Goal: Find specific page/section: Find specific page/section

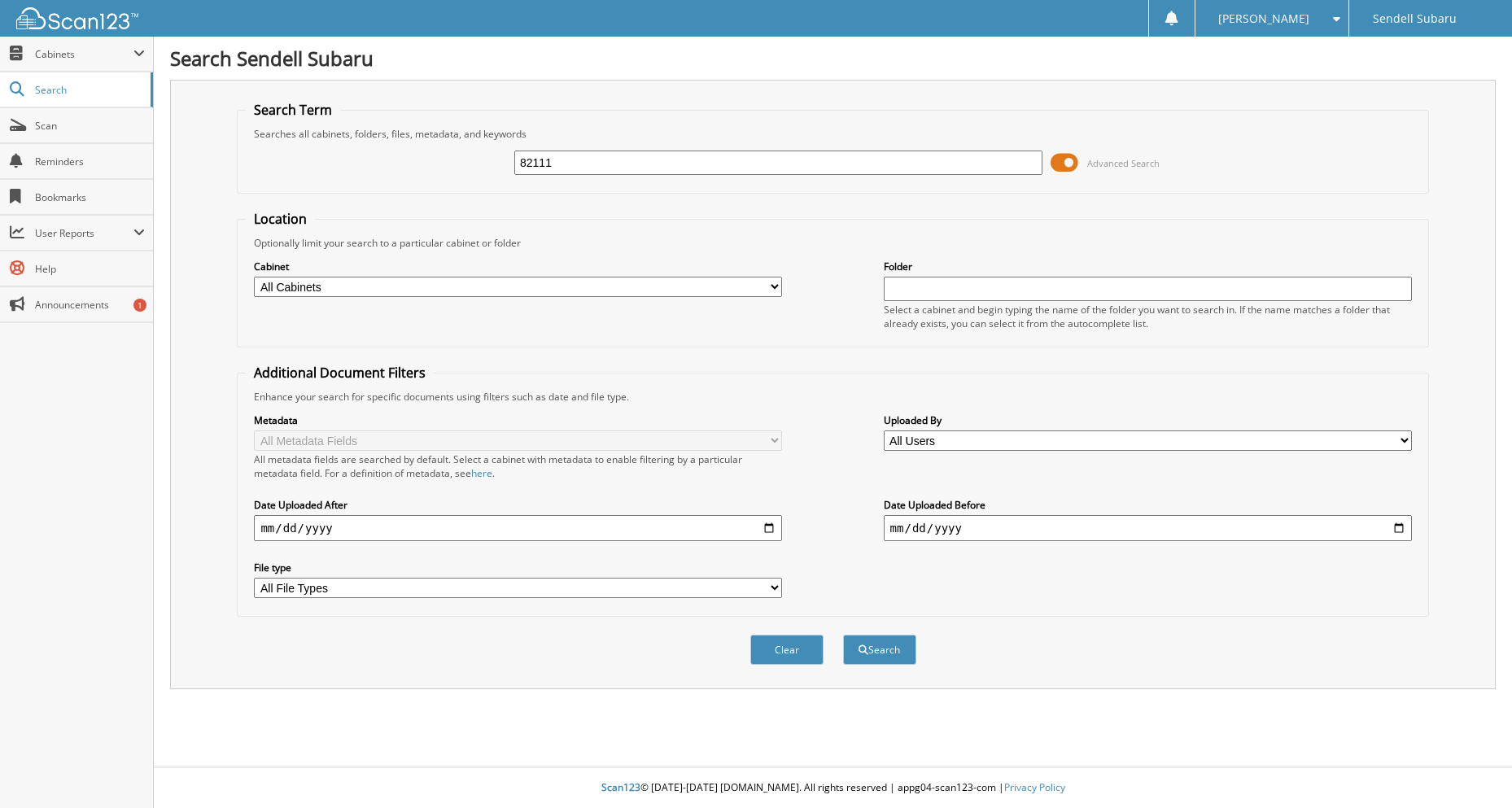
type input "82111"
click at [843, 635] on button "Search" at bounding box center [879, 650] width 73 height 30
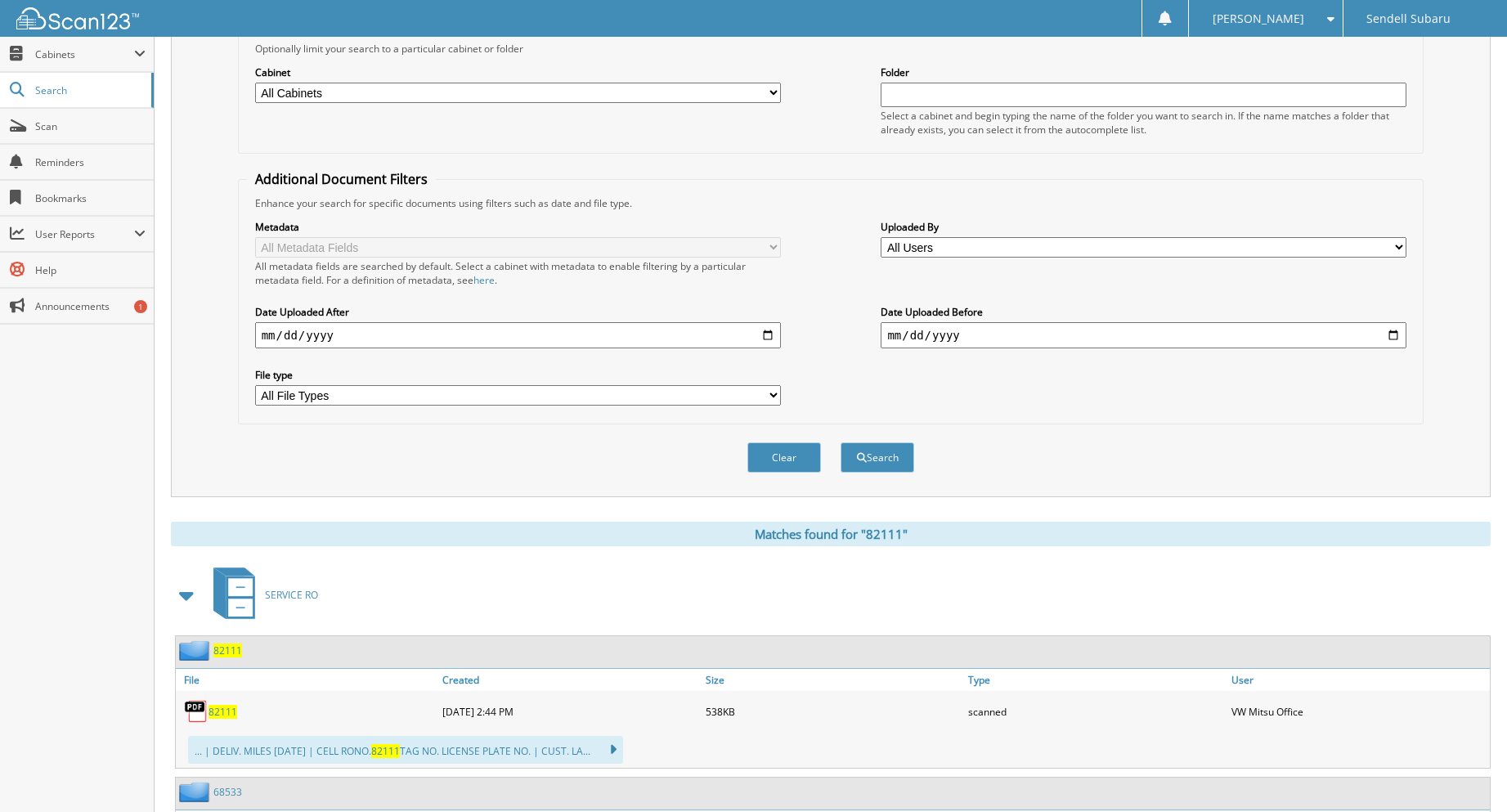
scroll to position [327, 0]
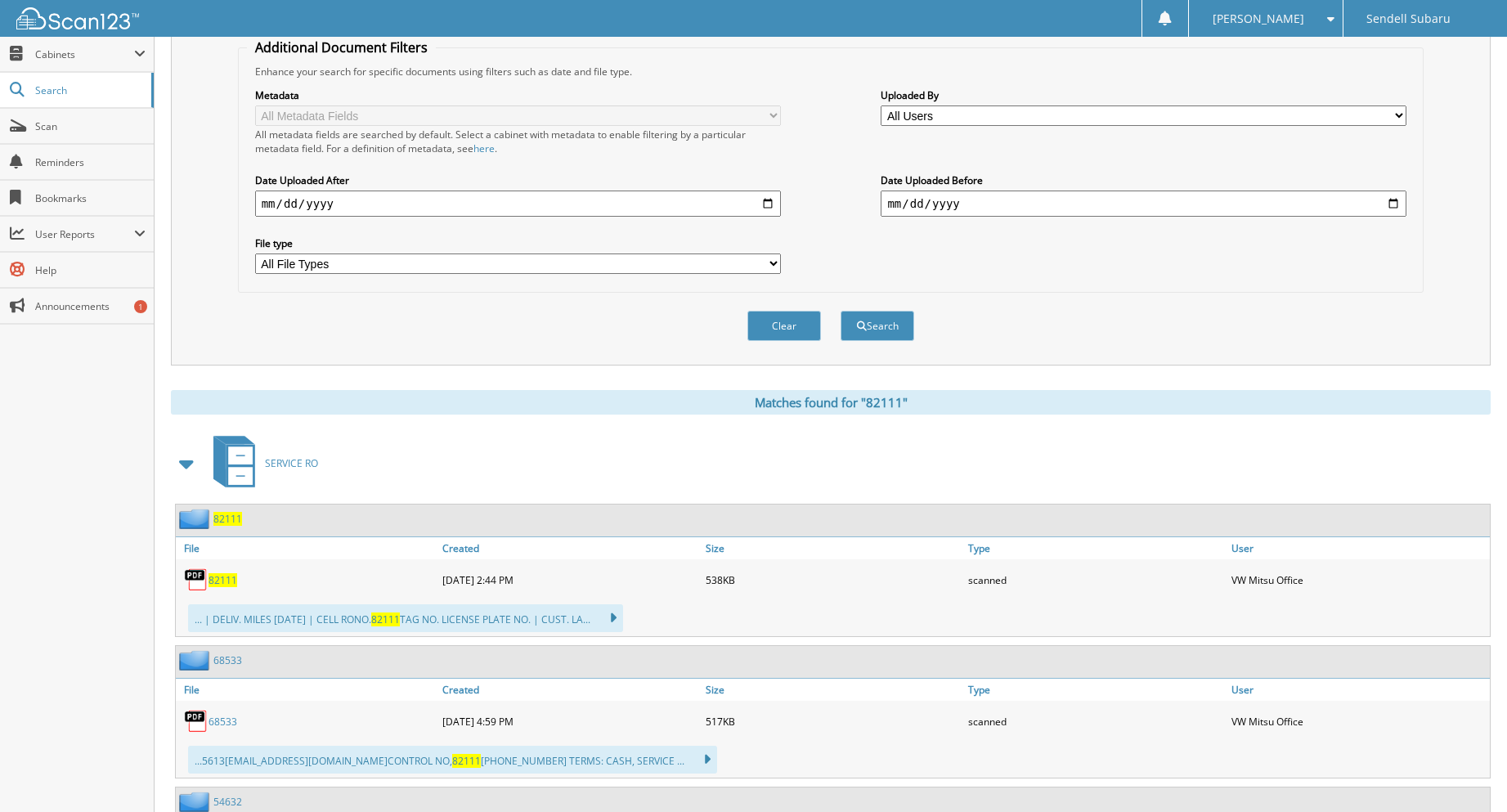
click at [220, 574] on span "82111" at bounding box center [223, 580] width 29 height 14
